Goal: Information Seeking & Learning: Learn about a topic

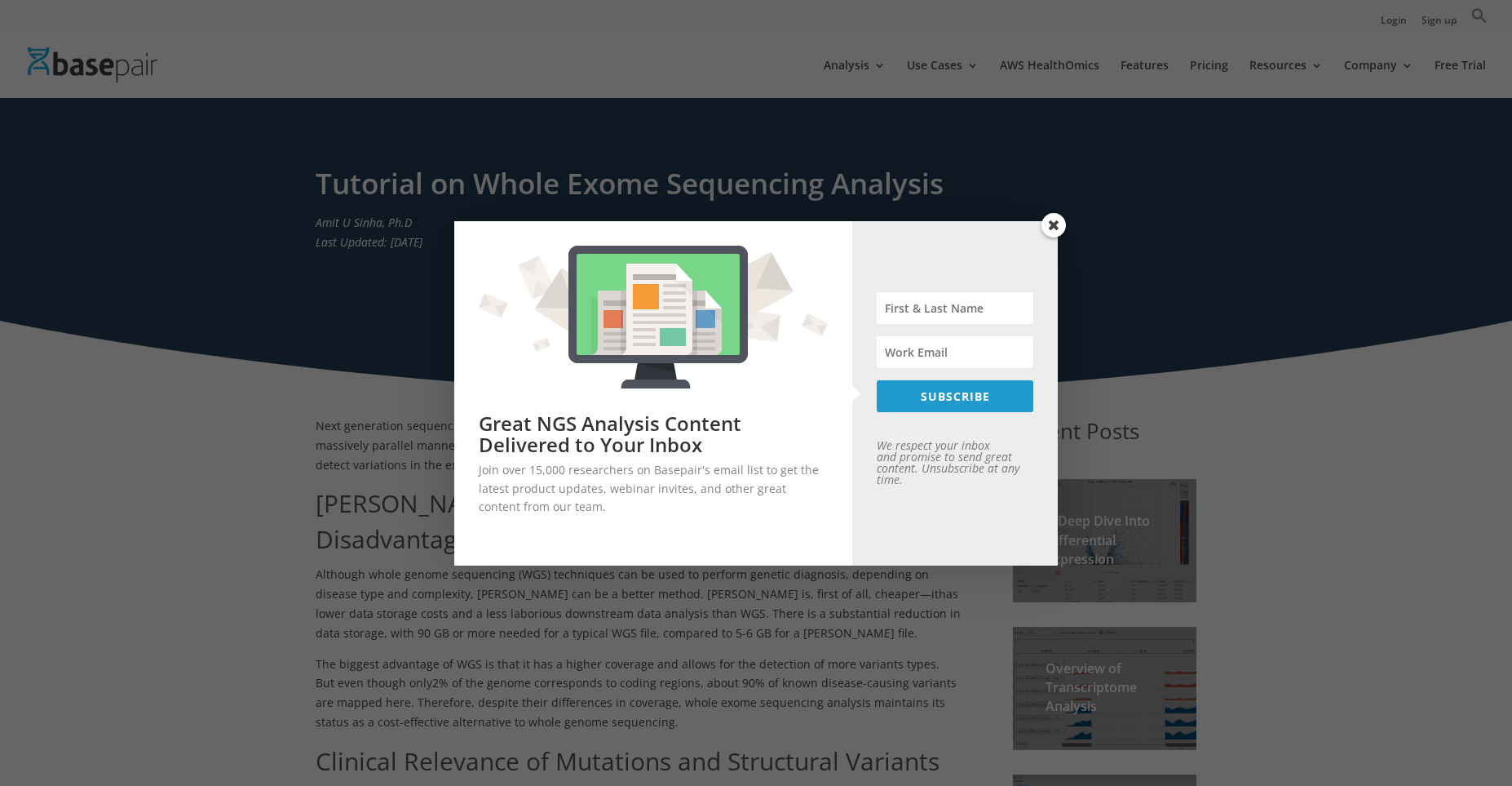
click at [1052, 225] on span at bounding box center [1054, 225] width 25 height 25
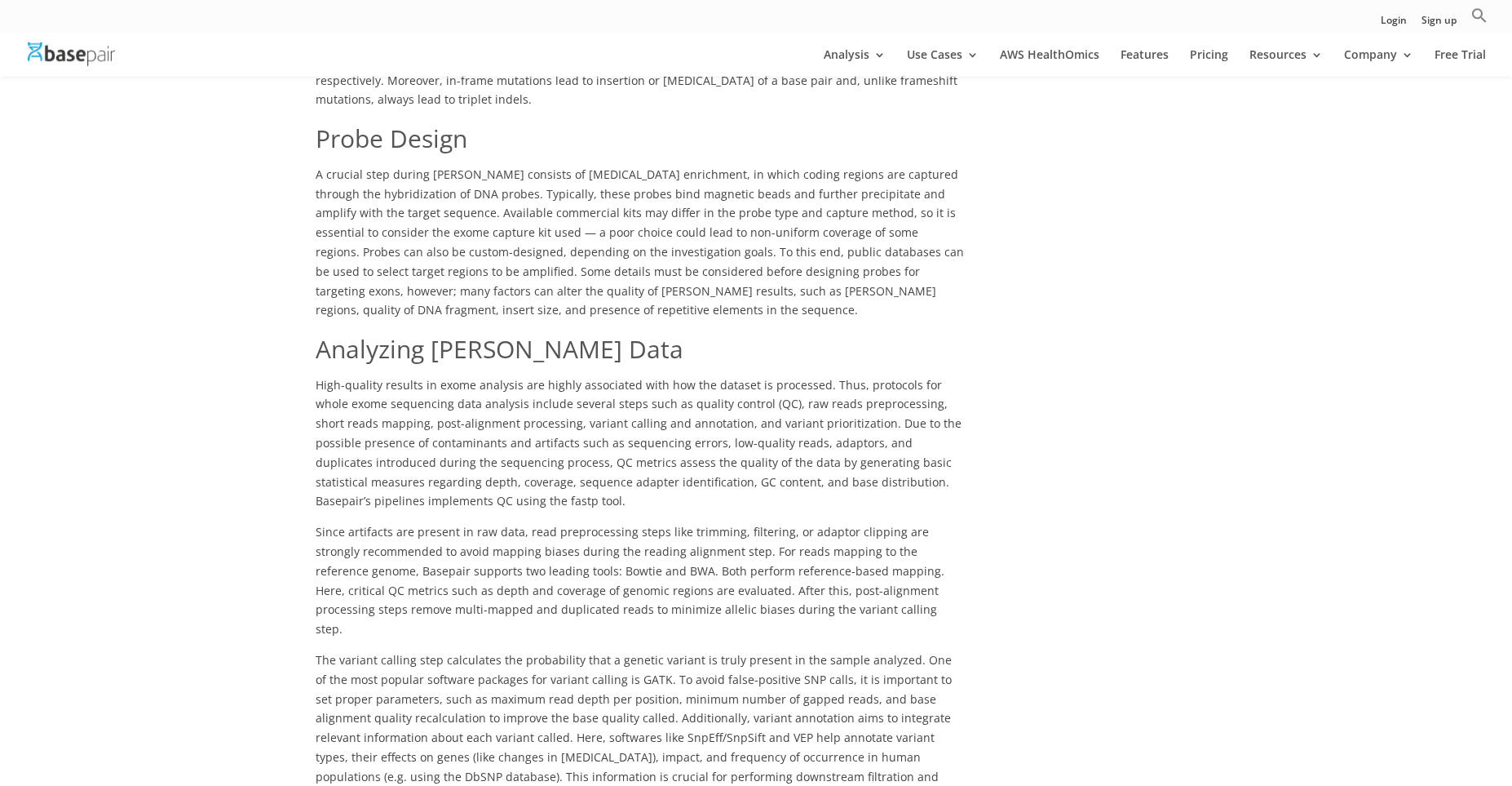
scroll to position [901, 0]
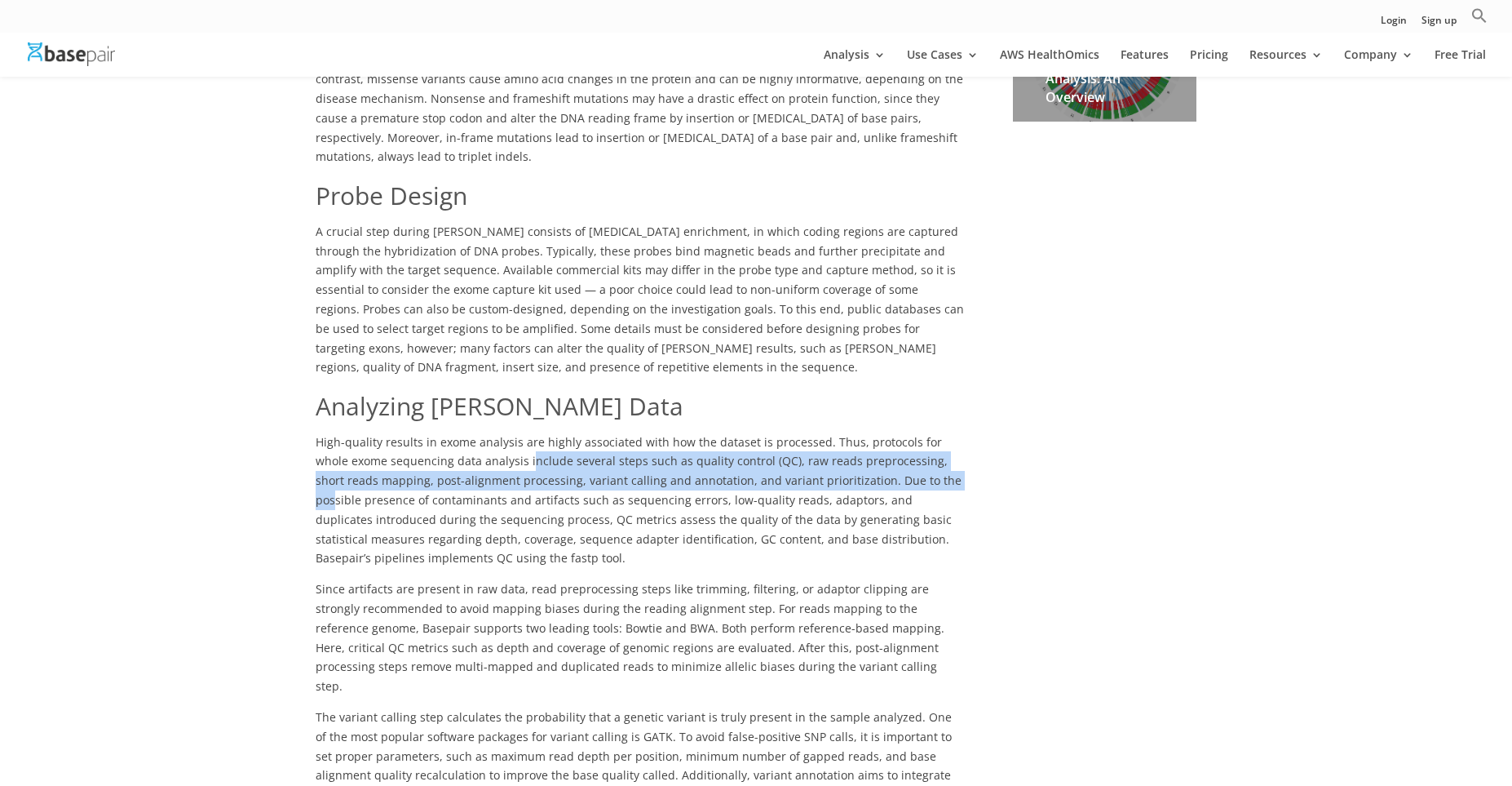
drag, startPoint x: 492, startPoint y: 407, endPoint x: 896, endPoint y: 424, distance: 404.4
click at [896, 434] on span "High-quality results in exome analysis are highly associated with how the datas…" at bounding box center [638, 500] width 646 height 132
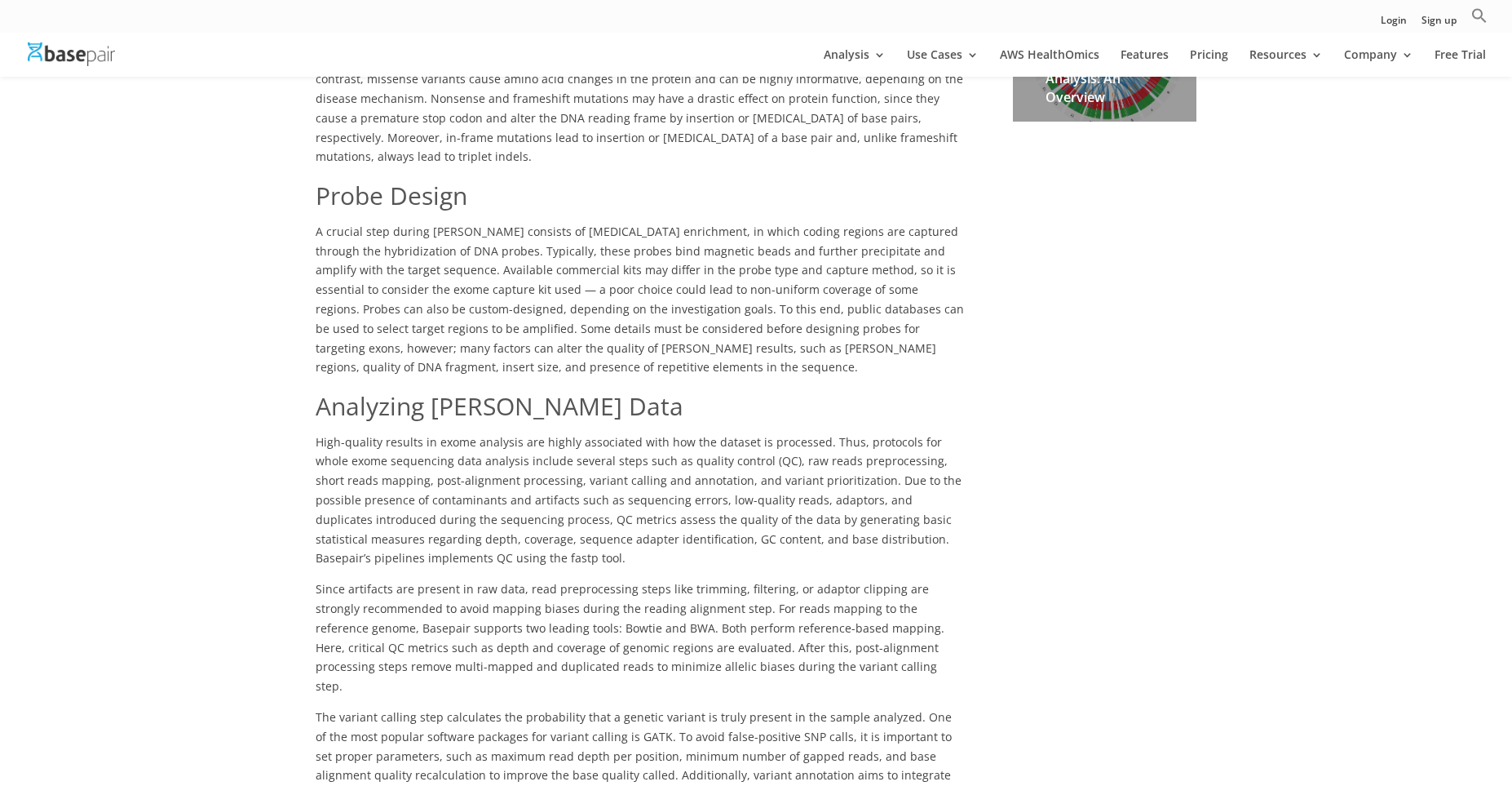
click at [891, 474] on p "High-quality results in exome analysis are highly associated with how the datas…" at bounding box center [640, 507] width 649 height 148
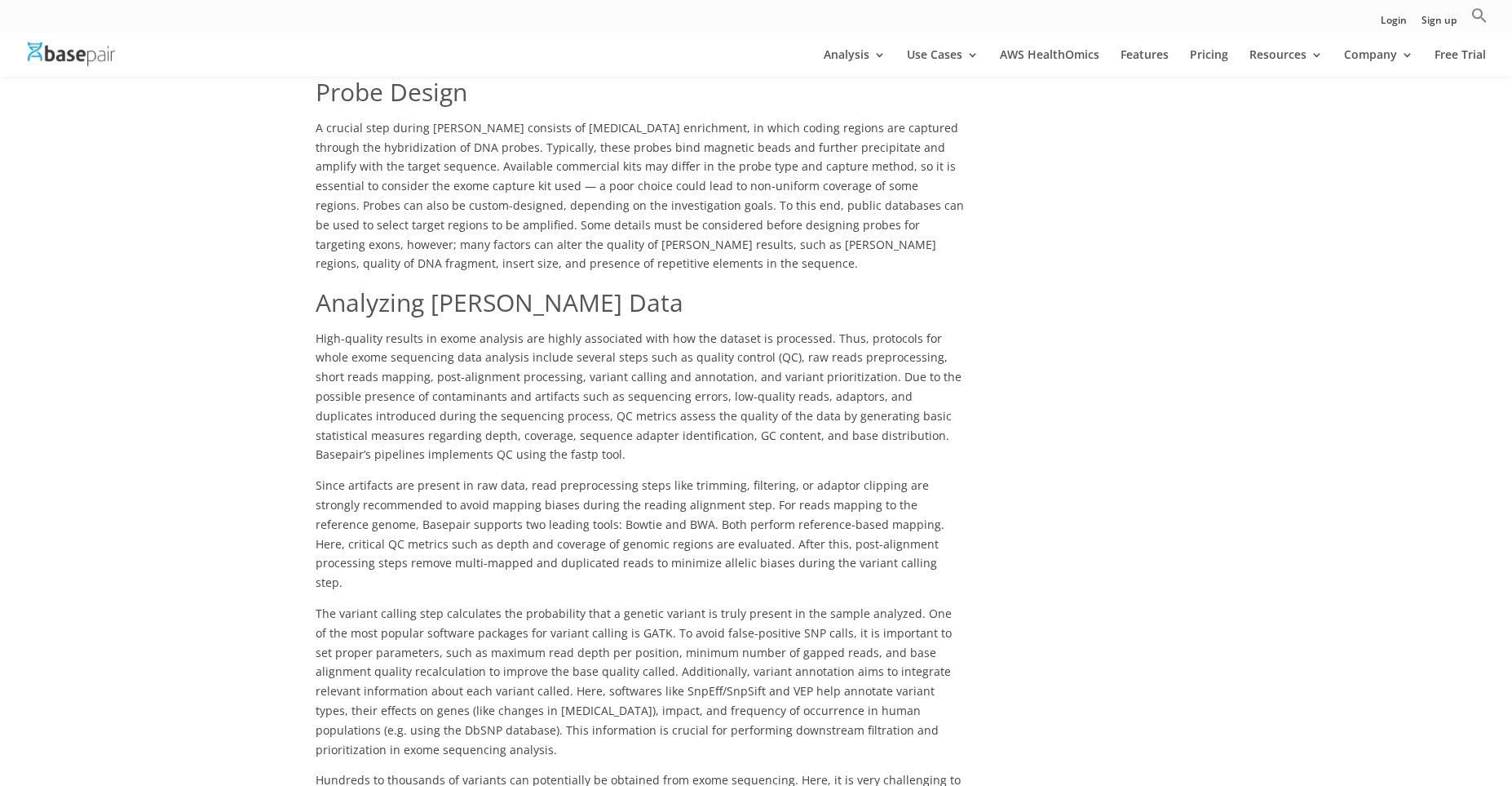
scroll to position [1014, 0]
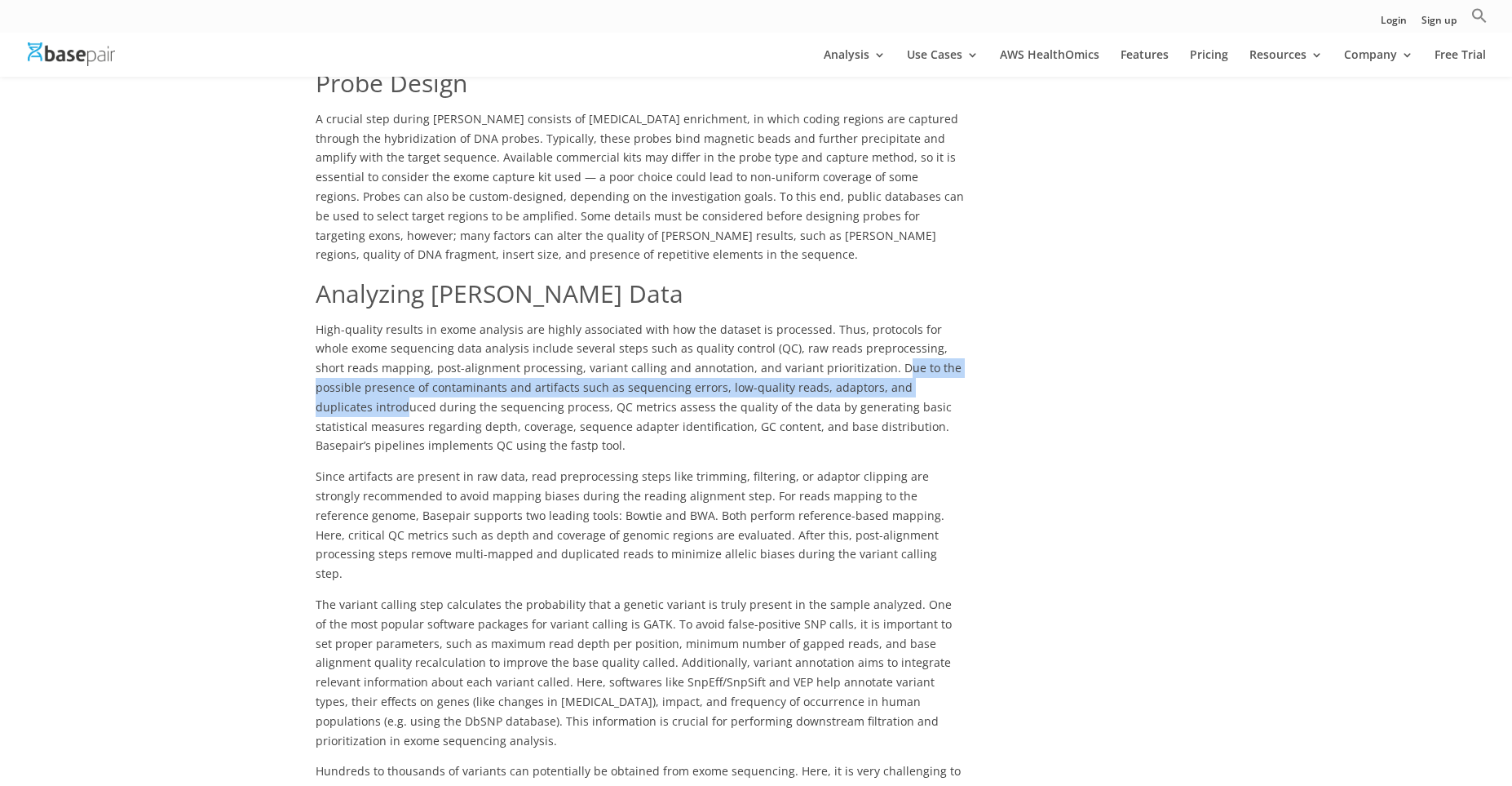
drag, startPoint x: 825, startPoint y: 319, endPoint x: 932, endPoint y: 329, distance: 107.5
click at [932, 329] on span "High-quality results in exome analysis are highly associated with how the datas…" at bounding box center [638, 388] width 646 height 132
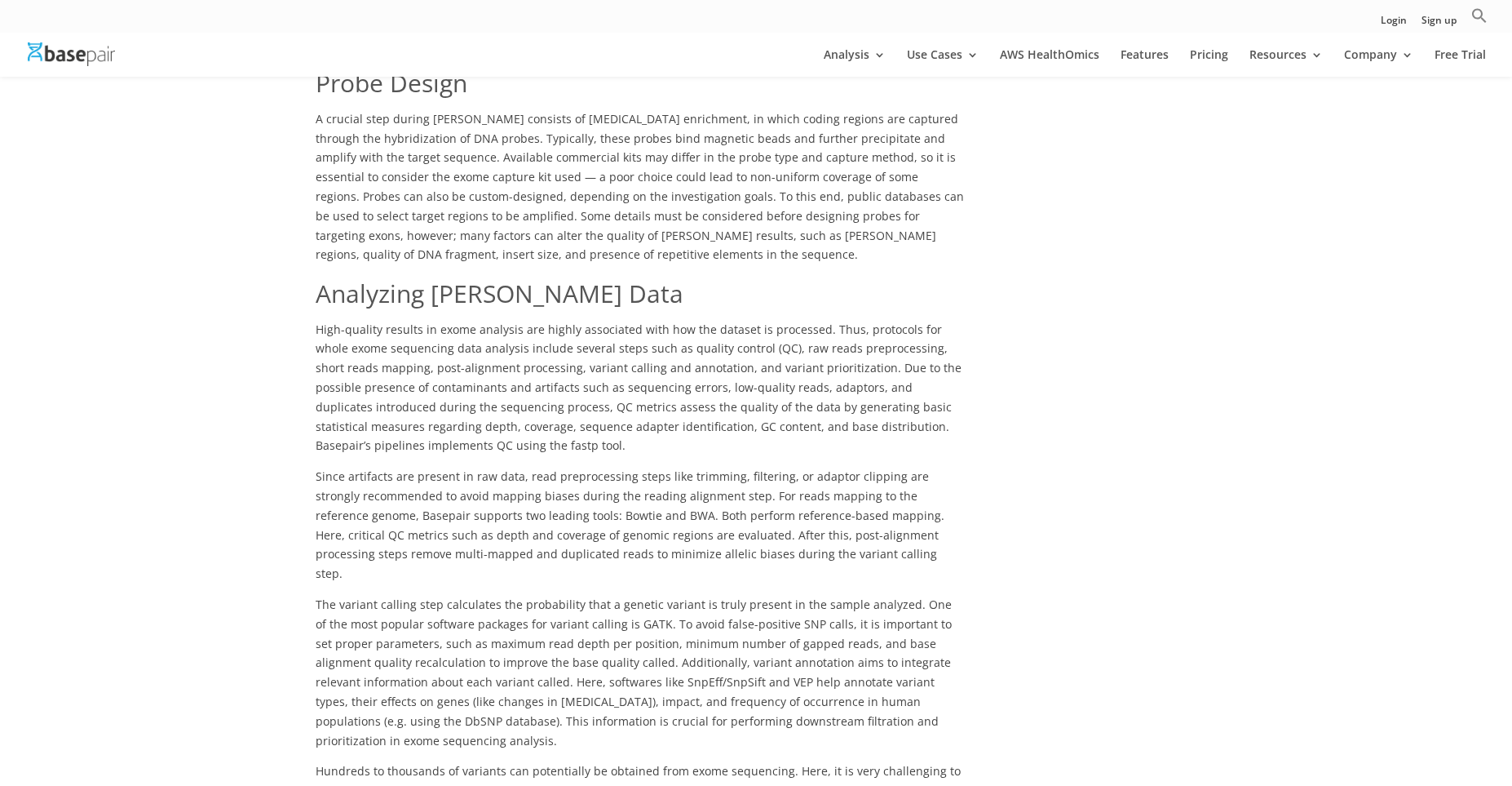
click at [921, 343] on p "High-quality results in exome analysis are highly associated with how the datas…" at bounding box center [640, 393] width 649 height 148
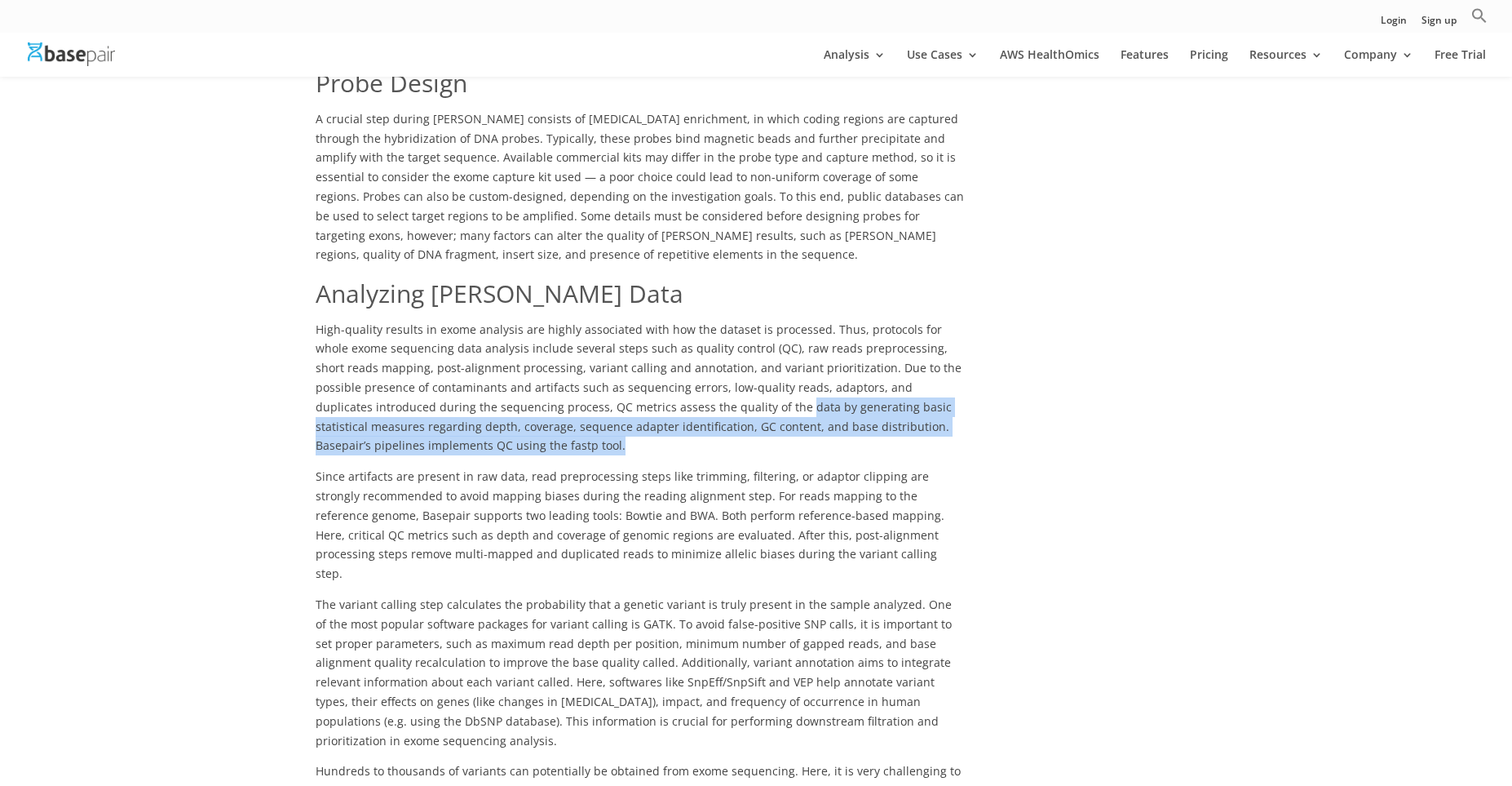
drag, startPoint x: 679, startPoint y: 358, endPoint x: 695, endPoint y: 386, distance: 32.2
click at [695, 386] on p "High-quality results in exome analysis are highly associated with how the datas…" at bounding box center [640, 393] width 649 height 148
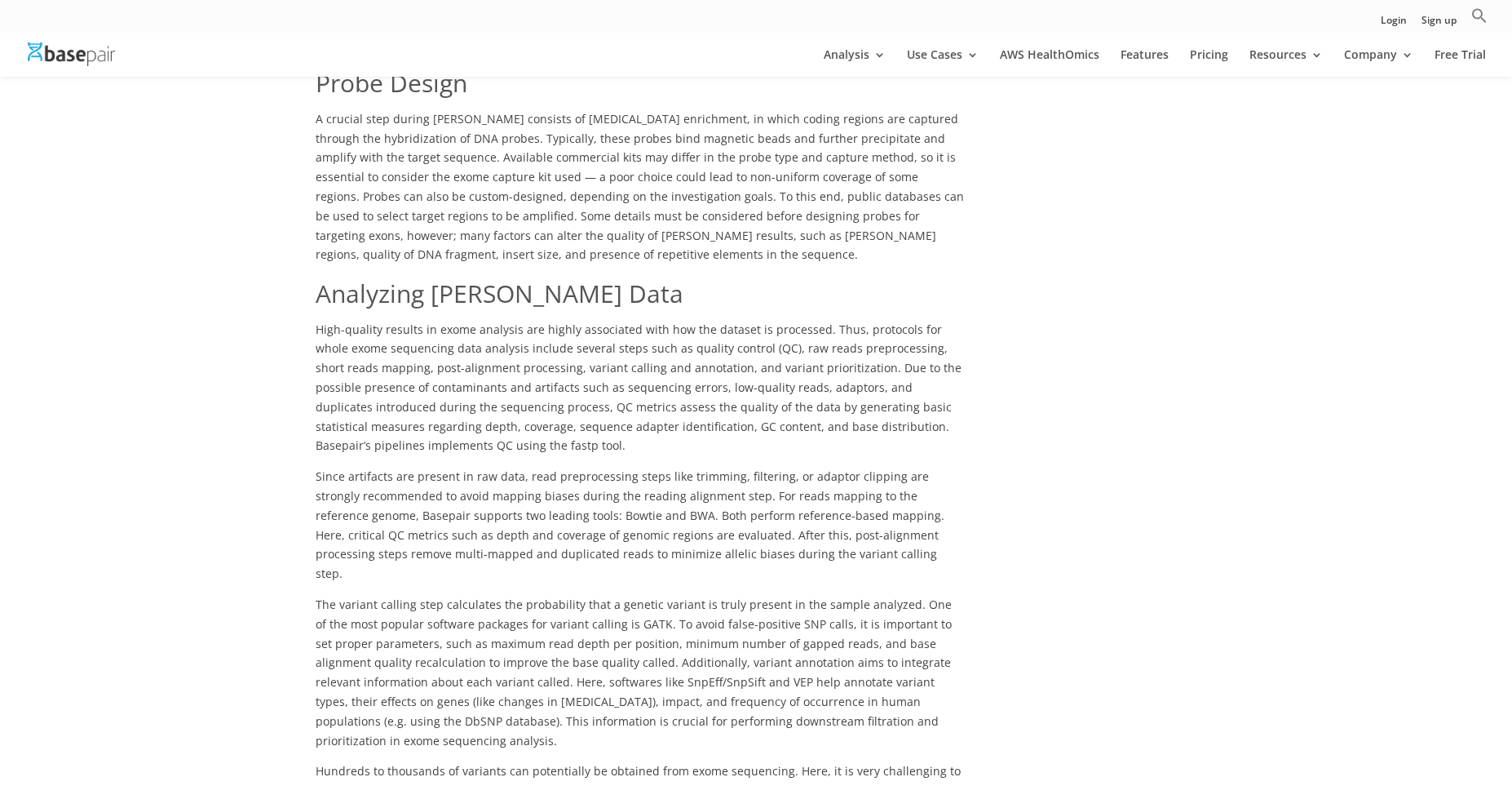
click at [695, 386] on p "High-quality results in exome analysis are highly associated with how the datas…" at bounding box center [640, 393] width 649 height 148
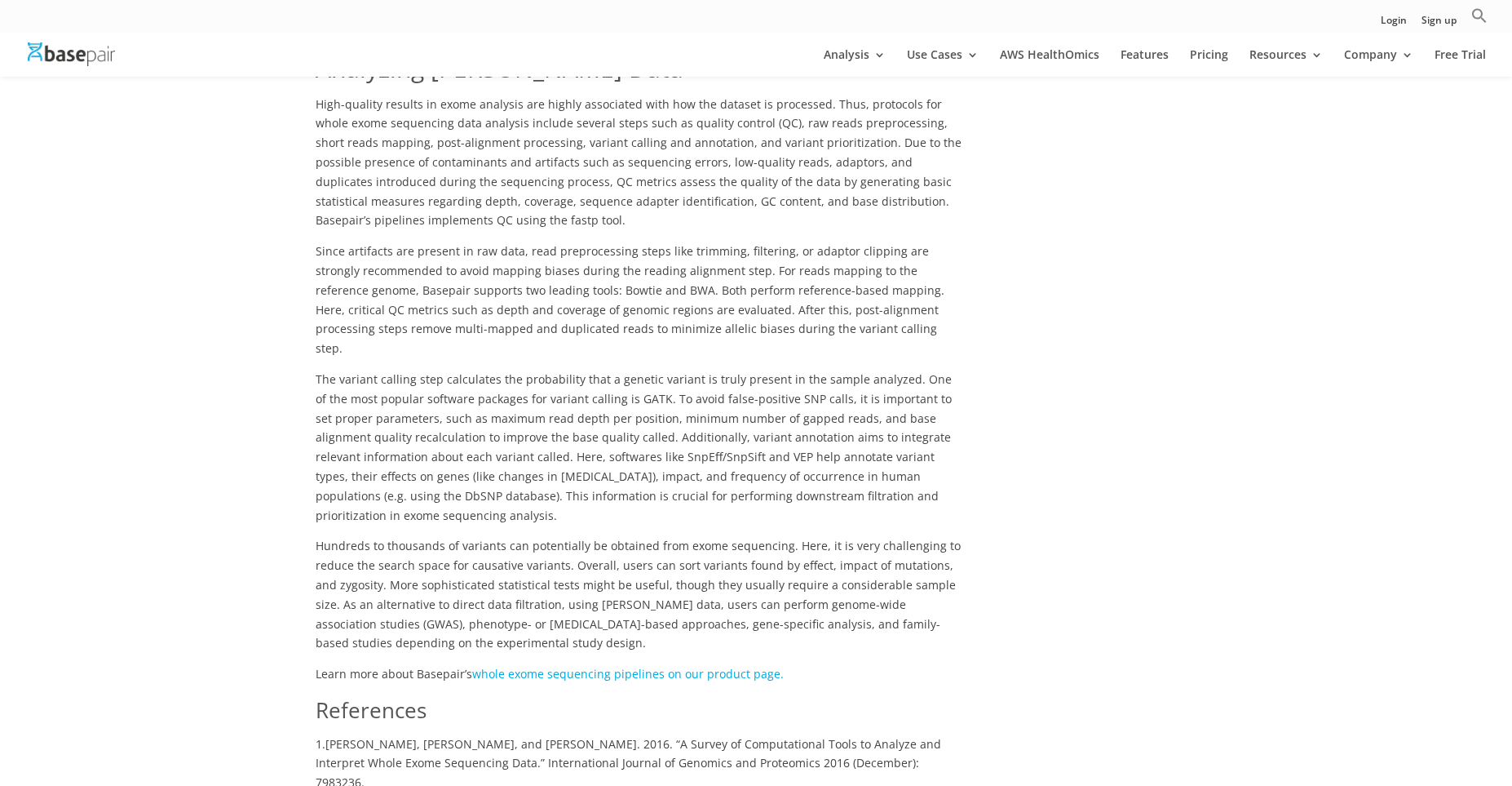
click at [557, 666] on link "whole exome sequencing pipelines on our product page." at bounding box center [628, 674] width 311 height 16
